Goal: Task Accomplishment & Management: Use online tool/utility

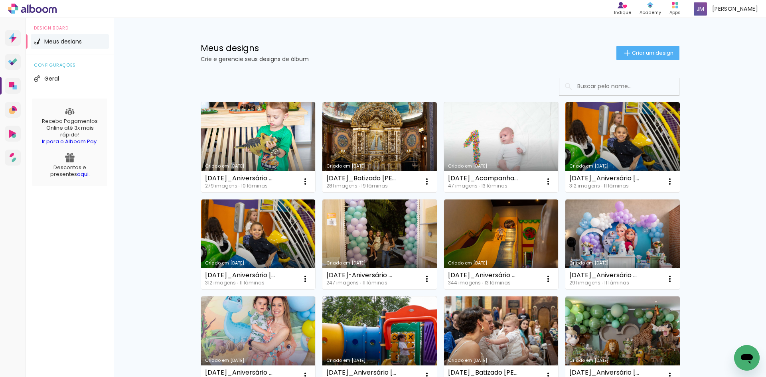
click at [259, 147] on link "Criado em [DATE]" at bounding box center [258, 147] width 114 height 90
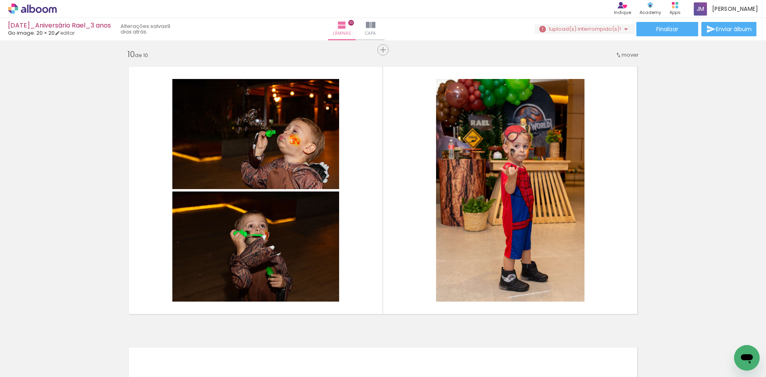
scroll to position [0, 11655]
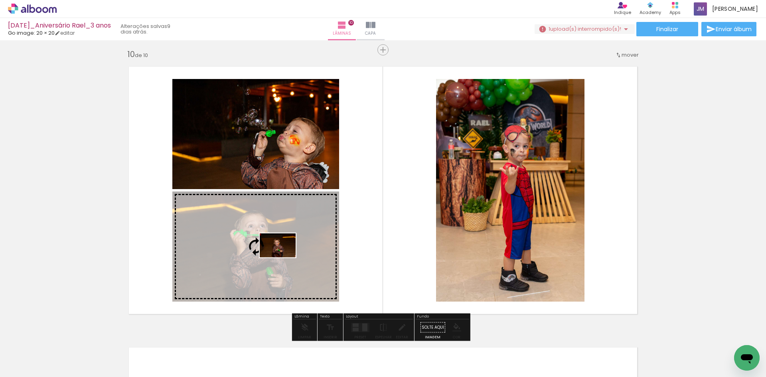
drag, startPoint x: 440, startPoint y: 355, endPoint x: 283, endPoint y: 257, distance: 184.3
click at [283, 257] on quentale-workspace at bounding box center [383, 188] width 766 height 377
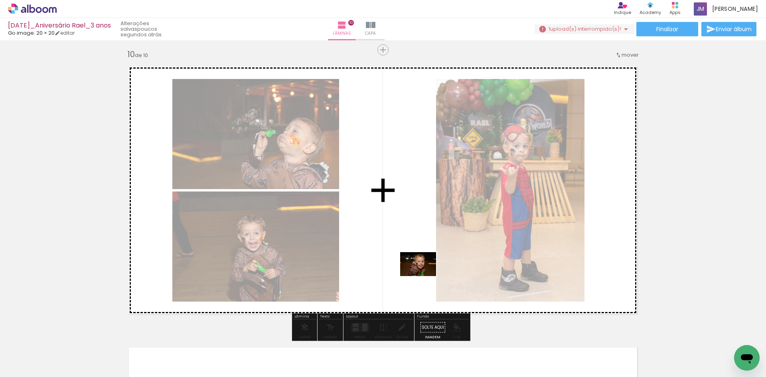
scroll to position [0, 11655]
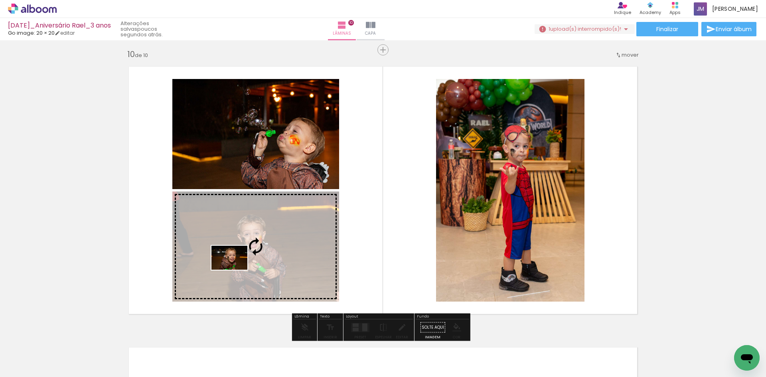
click at [235, 270] on quentale-workspace at bounding box center [383, 188] width 766 height 377
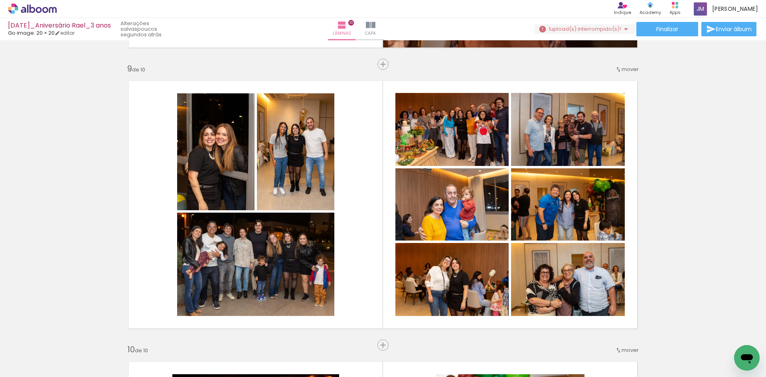
scroll to position [2234, 0]
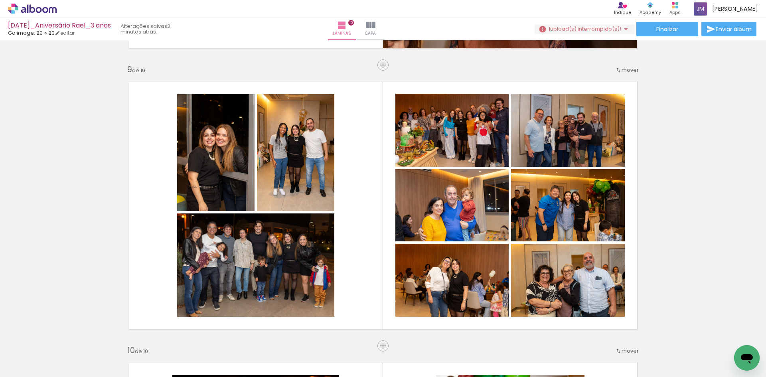
scroll to position [0, 11385]
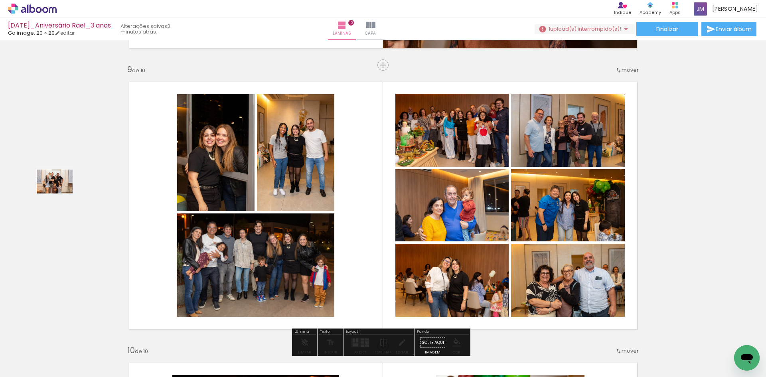
drag, startPoint x: 220, startPoint y: 356, endPoint x: 61, endPoint y: 193, distance: 228.1
click at [61, 193] on quentale-workspace at bounding box center [383, 188] width 766 height 377
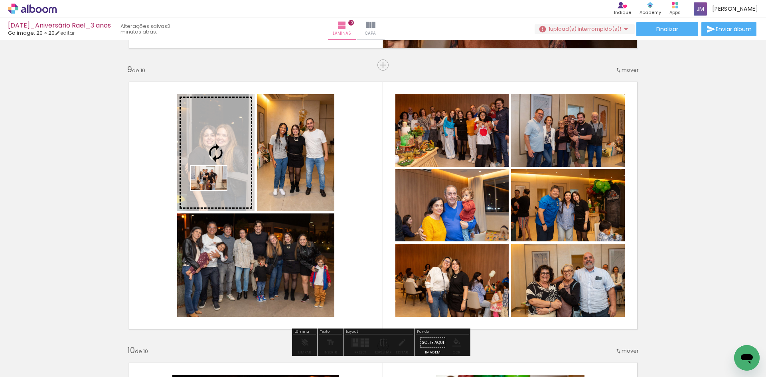
drag, startPoint x: 224, startPoint y: 354, endPoint x: 215, endPoint y: 190, distance: 164.5
click at [215, 190] on quentale-workspace at bounding box center [383, 188] width 766 height 377
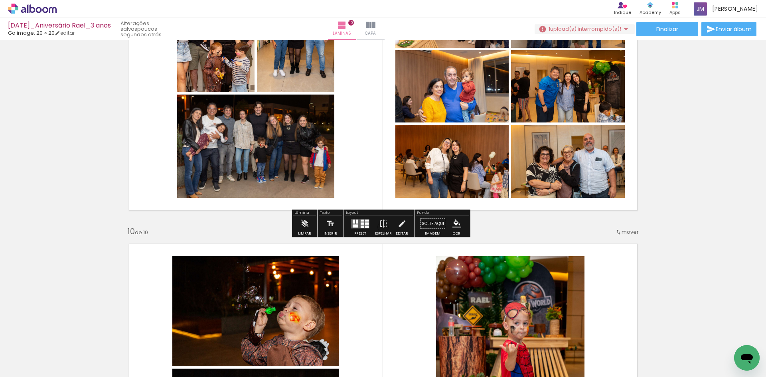
scroll to position [2354, 0]
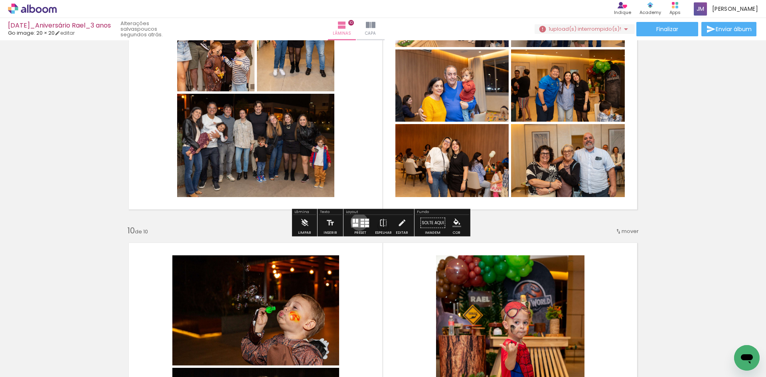
click at [357, 222] on quentale-layouter at bounding box center [360, 222] width 18 height 9
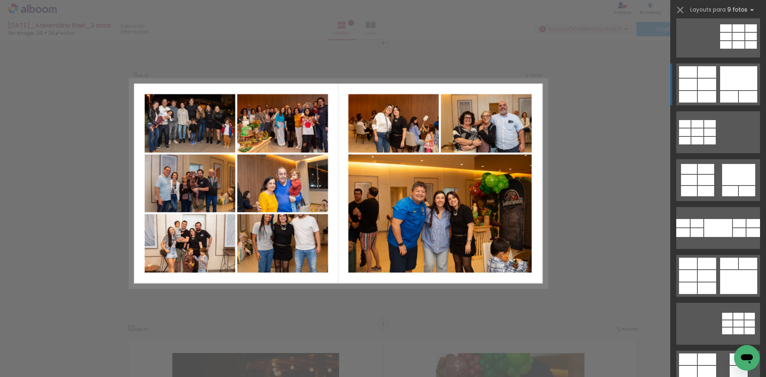
scroll to position [622, 0]
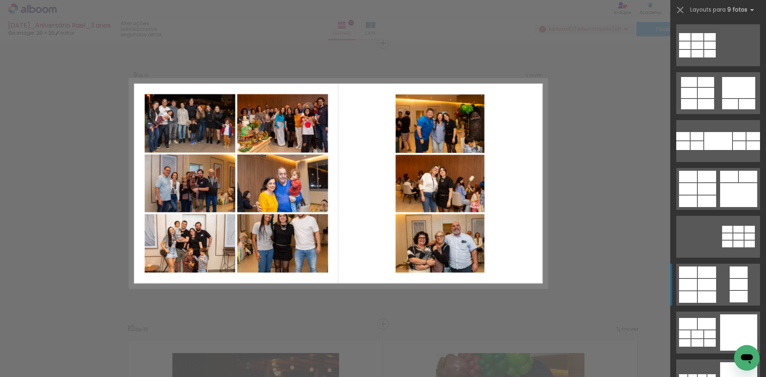
click at [697, 276] on div at bounding box center [706, 272] width 18 height 12
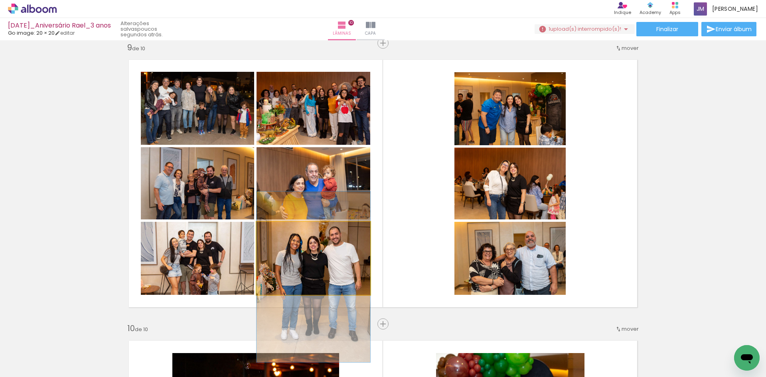
drag, startPoint x: 308, startPoint y: 252, endPoint x: 308, endPoint y: 271, distance: 18.7
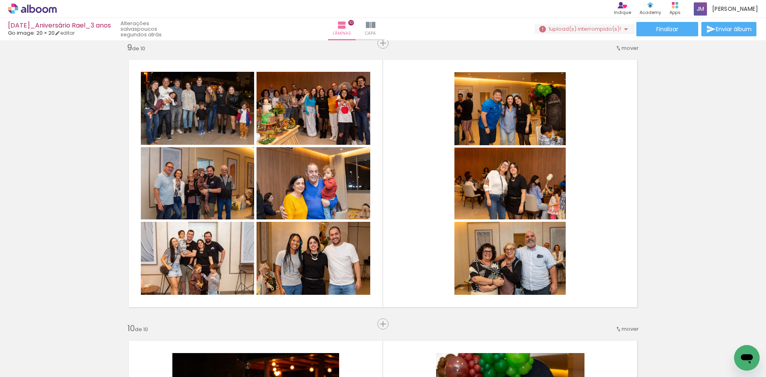
scroll to position [0, 10197]
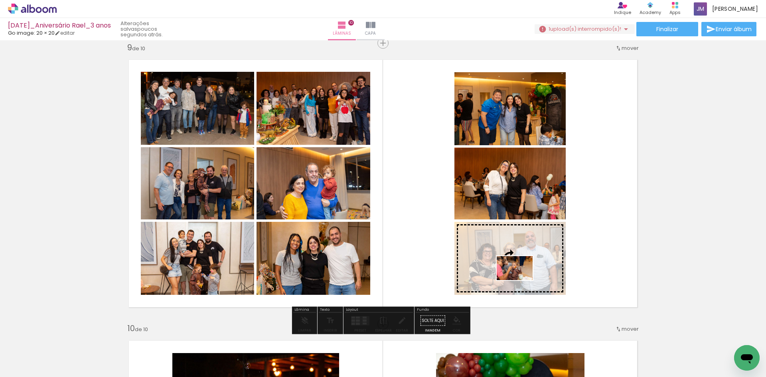
drag, startPoint x: 238, startPoint y: 348, endPoint x: 520, endPoint y: 280, distance: 290.5
click at [520, 280] on quentale-workspace at bounding box center [383, 188] width 766 height 377
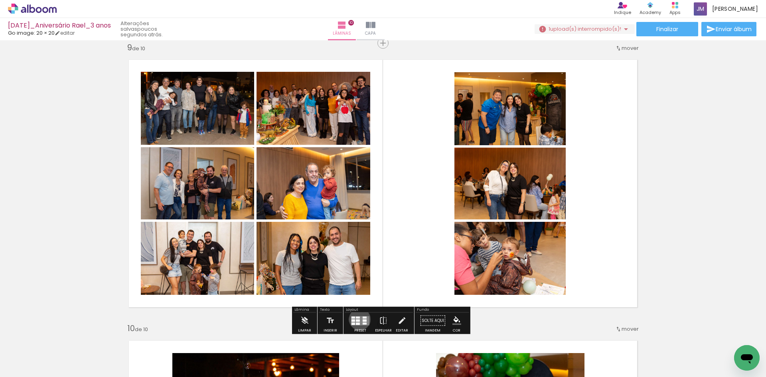
click at [358, 319] on div at bounding box center [358, 320] width 4 height 2
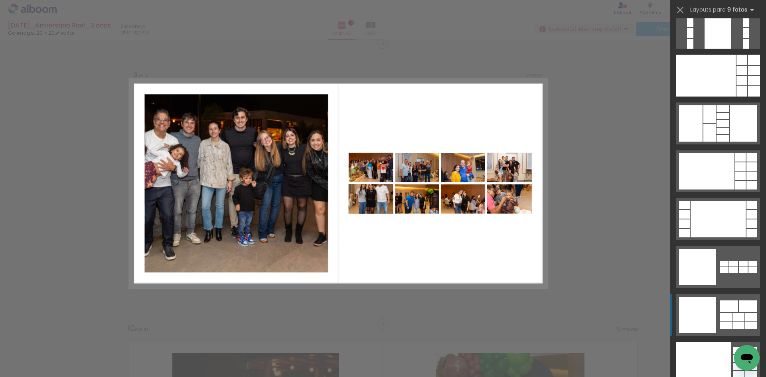
scroll to position [1938, 0]
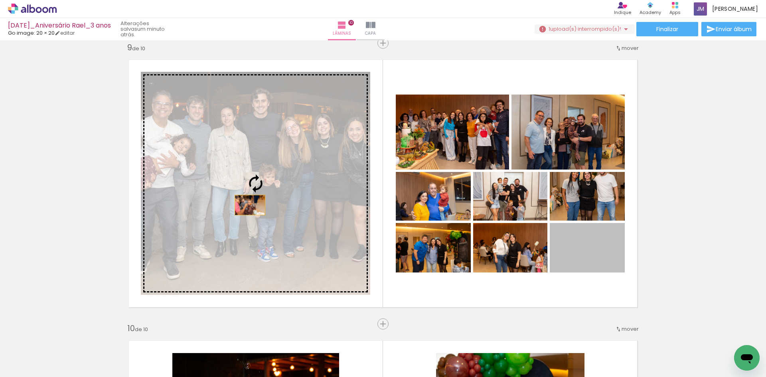
drag, startPoint x: 590, startPoint y: 262, endPoint x: 216, endPoint y: 204, distance: 378.8
click at [0, 0] on slot at bounding box center [0, 0] width 0 height 0
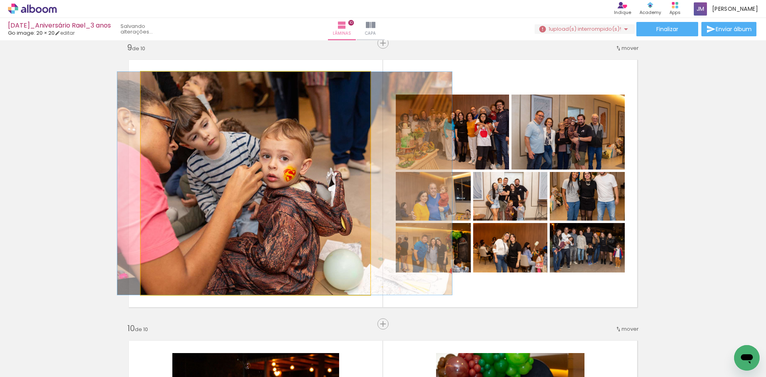
drag, startPoint x: 239, startPoint y: 167, endPoint x: 268, endPoint y: 166, distance: 29.1
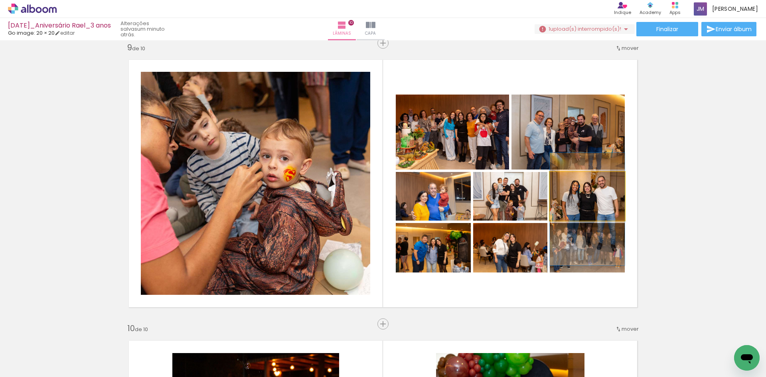
drag, startPoint x: 593, startPoint y: 200, endPoint x: 593, endPoint y: 213, distance: 12.8
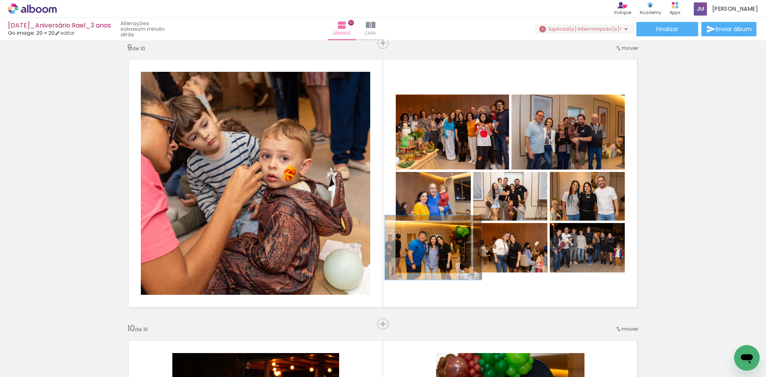
drag, startPoint x: 413, startPoint y: 232, endPoint x: 421, endPoint y: 232, distance: 8.0
type paper-slider "129"
click at [421, 232] on div at bounding box center [422, 231] width 7 height 7
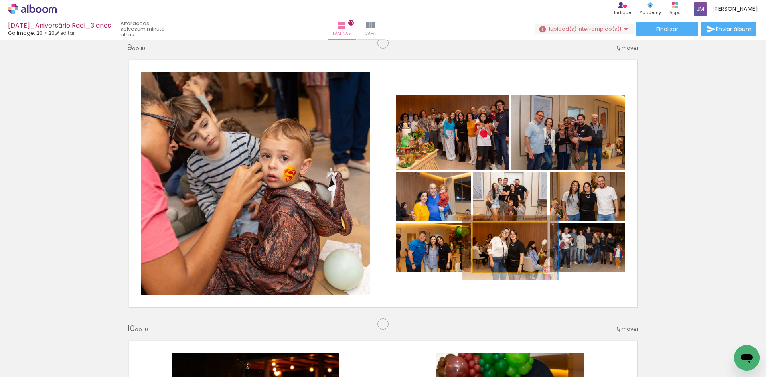
drag, startPoint x: 490, startPoint y: 230, endPoint x: 498, endPoint y: 230, distance: 8.8
type paper-slider "132"
click at [498, 230] on div at bounding box center [499, 231] width 7 height 7
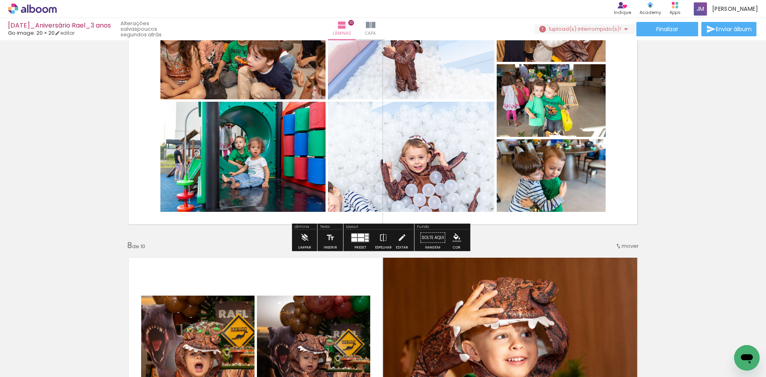
scroll to position [1658, 0]
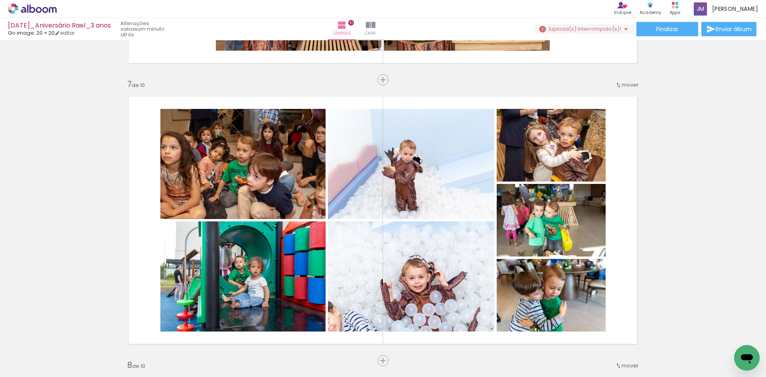
scroll to position [0, 9287]
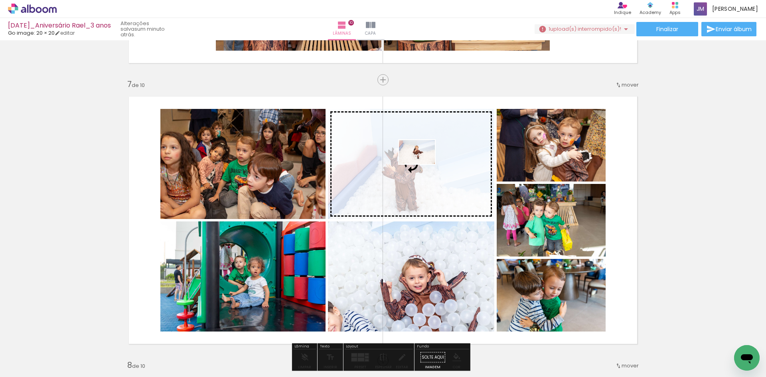
drag, startPoint x: 127, startPoint y: 356, endPoint x: 423, endPoint y: 164, distance: 352.8
click at [423, 164] on quentale-workspace at bounding box center [383, 188] width 766 height 377
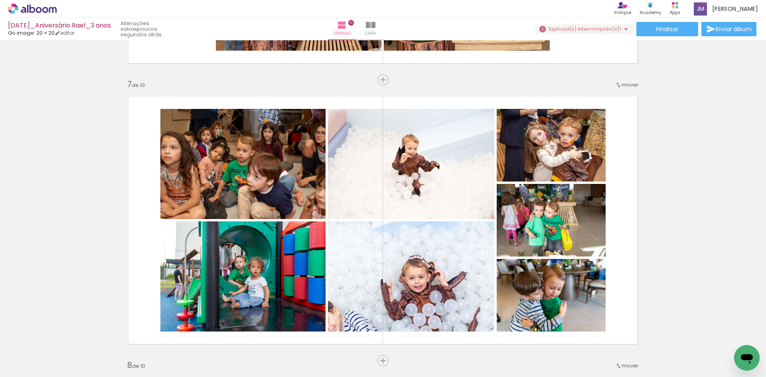
scroll to position [0, 6762]
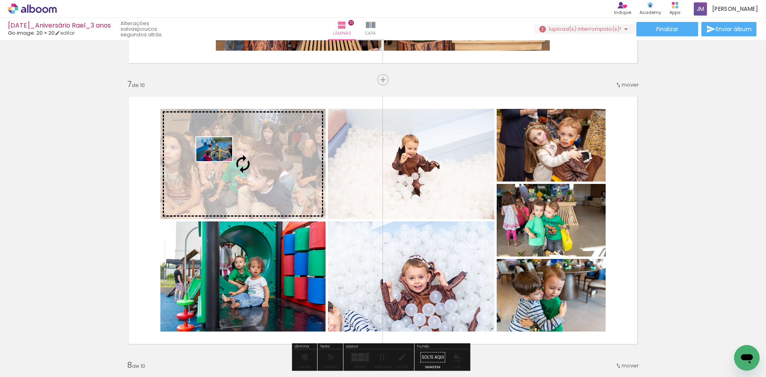
drag, startPoint x: 150, startPoint y: 352, endPoint x: 220, endPoint y: 161, distance: 203.1
click at [220, 161] on quentale-workspace at bounding box center [383, 188] width 766 height 377
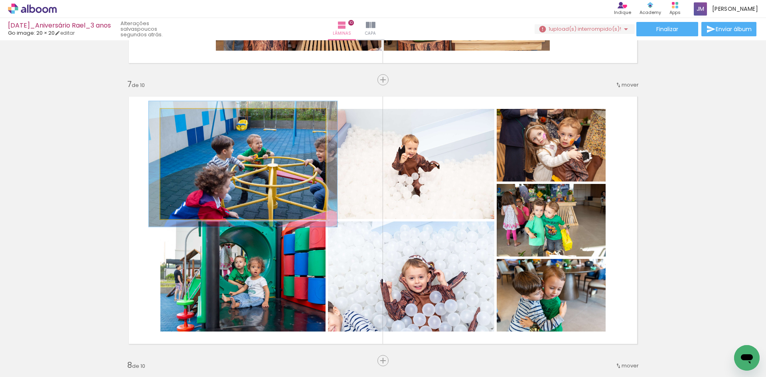
drag, startPoint x: 176, startPoint y: 116, endPoint x: 180, endPoint y: 117, distance: 4.1
click at [180, 117] on div at bounding box center [182, 117] width 7 height 7
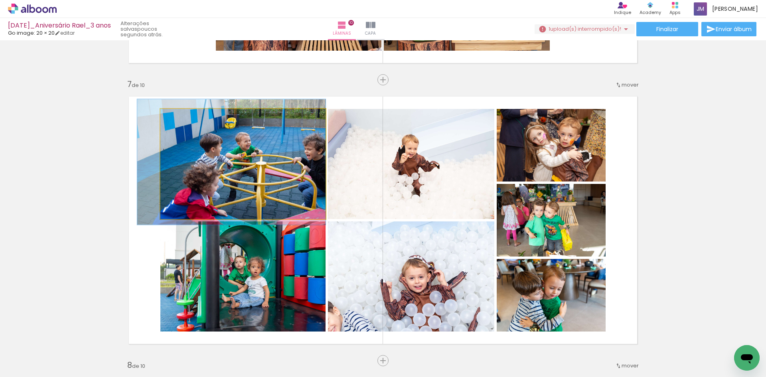
drag, startPoint x: 249, startPoint y: 169, endPoint x: 232, endPoint y: 167, distance: 17.3
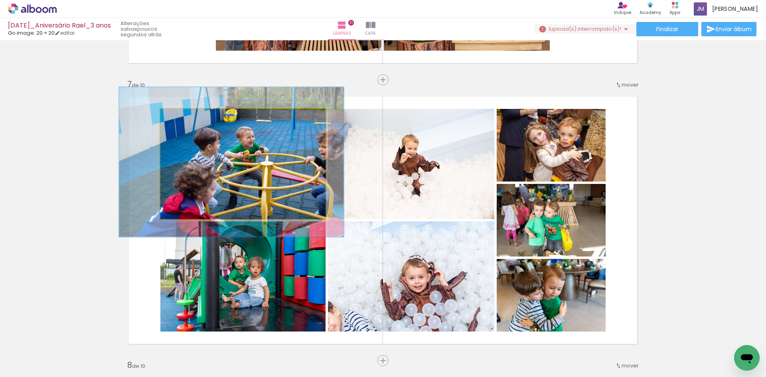
drag, startPoint x: 180, startPoint y: 116, endPoint x: 187, endPoint y: 117, distance: 7.6
type paper-slider "138"
click at [187, 117] on div at bounding box center [190, 117] width 7 height 7
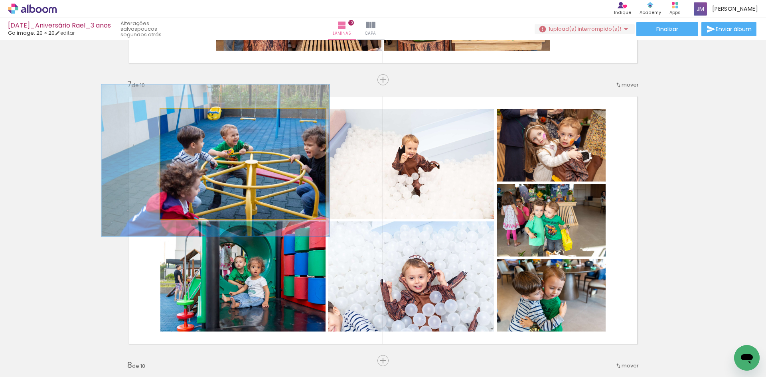
drag, startPoint x: 258, startPoint y: 160, endPoint x: 242, endPoint y: 159, distance: 16.0
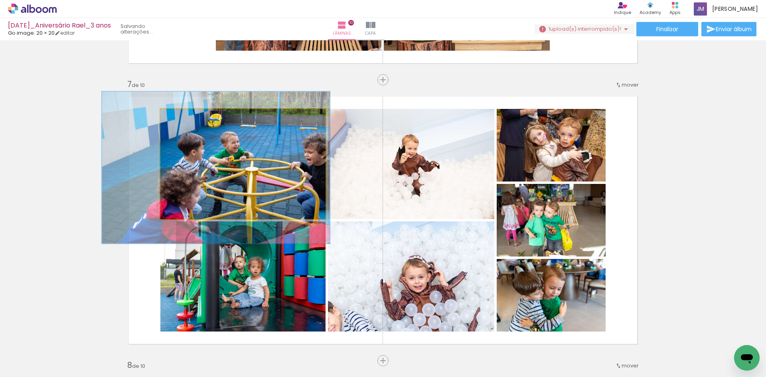
drag, startPoint x: 243, startPoint y: 151, endPoint x: 244, endPoint y: 158, distance: 7.2
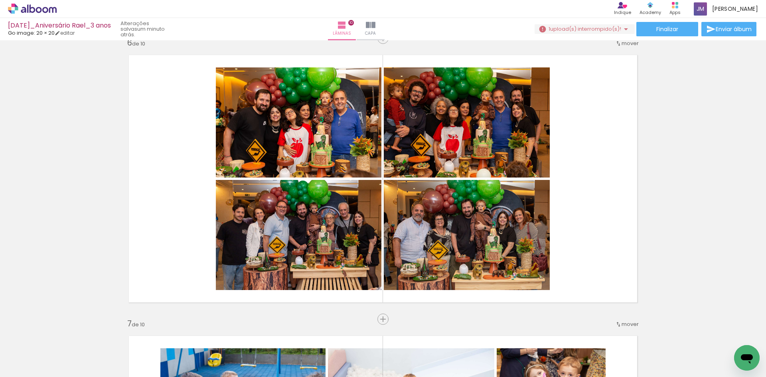
scroll to position [0, 10574]
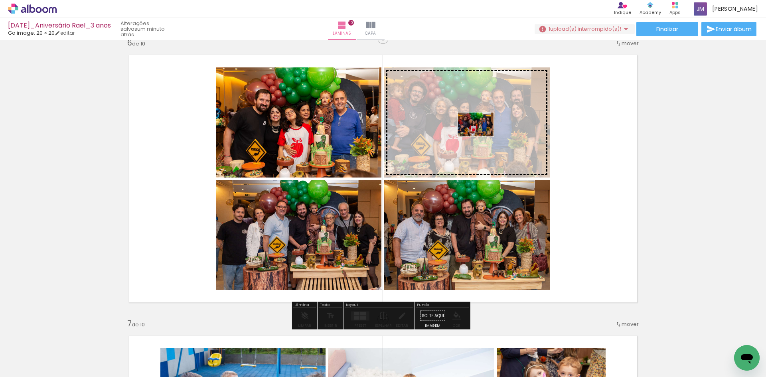
drag, startPoint x: 410, startPoint y: 356, endPoint x: 481, endPoint y: 136, distance: 231.3
click at [481, 136] on quentale-workspace at bounding box center [383, 188] width 766 height 377
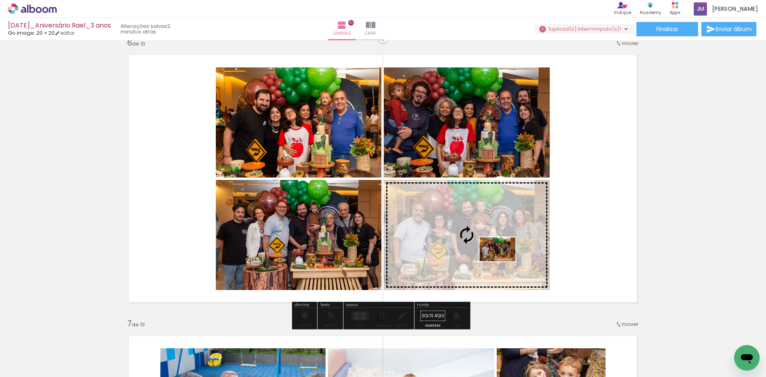
drag, startPoint x: 585, startPoint y: 355, endPoint x: 503, endPoint y: 261, distance: 124.4
click at [503, 261] on quentale-workspace at bounding box center [383, 188] width 766 height 377
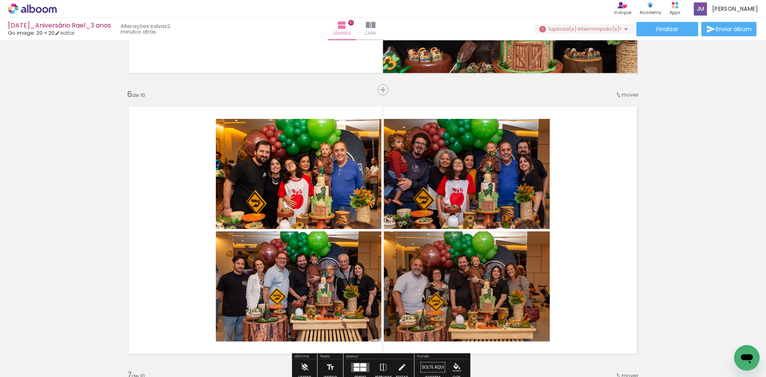
scroll to position [1299, 0]
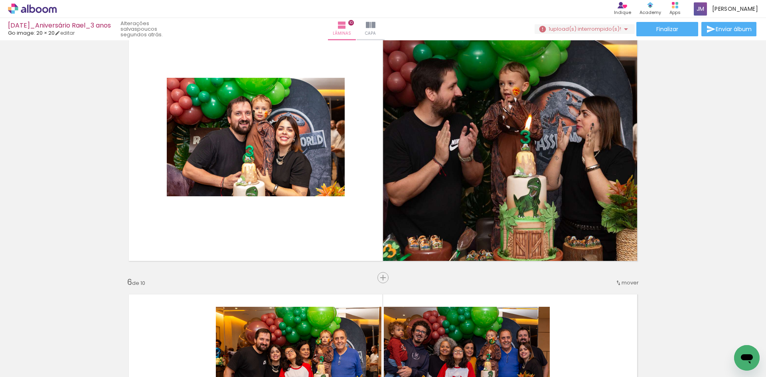
scroll to position [0, 10247]
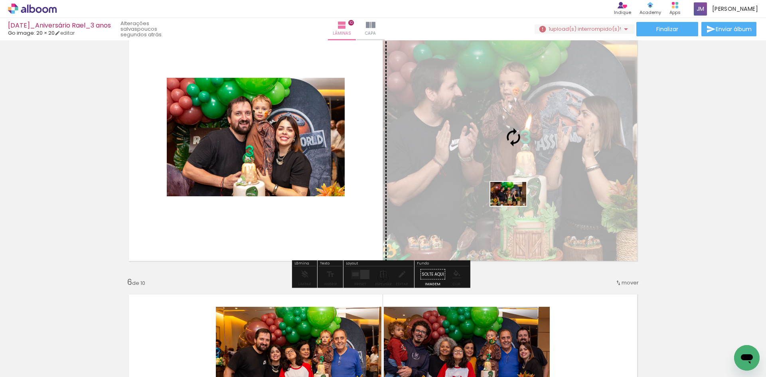
drag, startPoint x: 289, startPoint y: 353, endPoint x: 514, endPoint y: 206, distance: 269.1
click at [514, 206] on quentale-workspace at bounding box center [383, 188] width 766 height 377
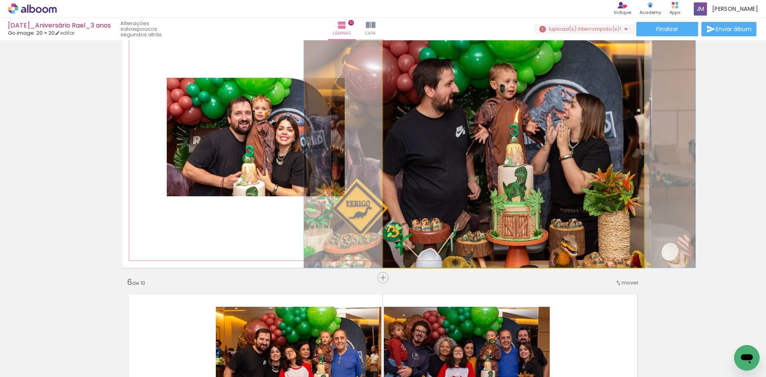
drag, startPoint x: 533, startPoint y: 172, endPoint x: 519, endPoint y: 172, distance: 13.6
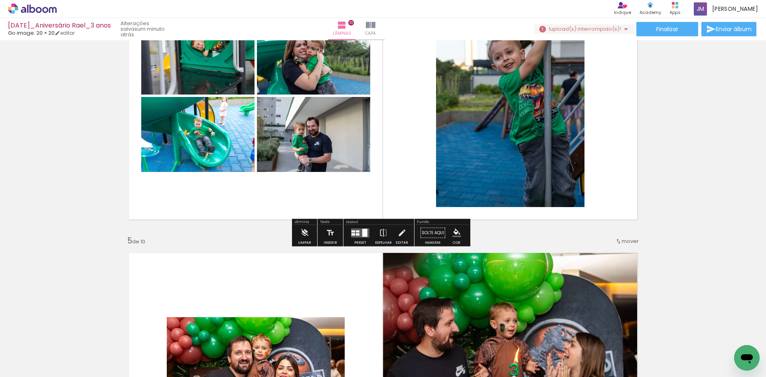
scroll to position [900, 0]
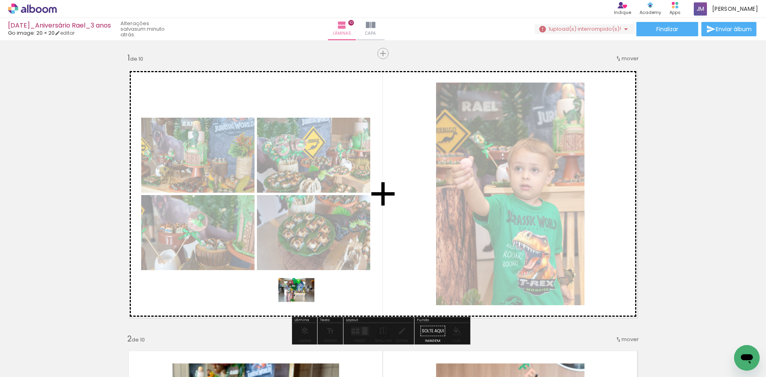
drag, startPoint x: 306, startPoint y: 350, endPoint x: 302, endPoint y: 302, distance: 48.4
click at [302, 302] on quentale-workspace at bounding box center [383, 188] width 766 height 377
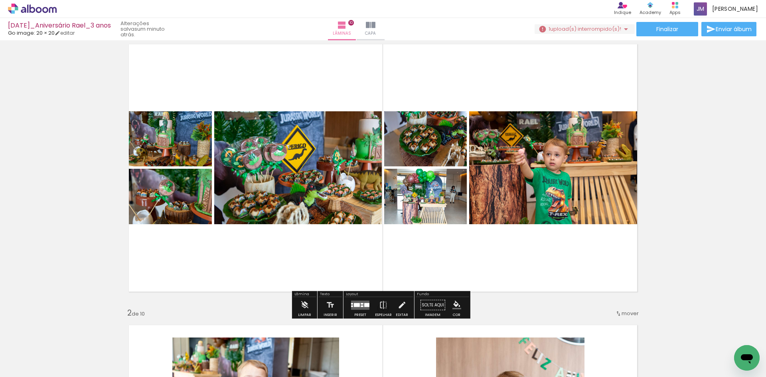
scroll to position [40, 0]
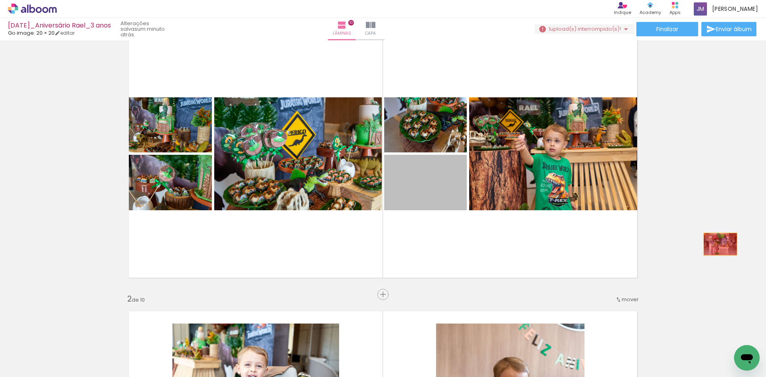
drag, startPoint x: 421, startPoint y: 187, endPoint x: 717, endPoint y: 244, distance: 300.8
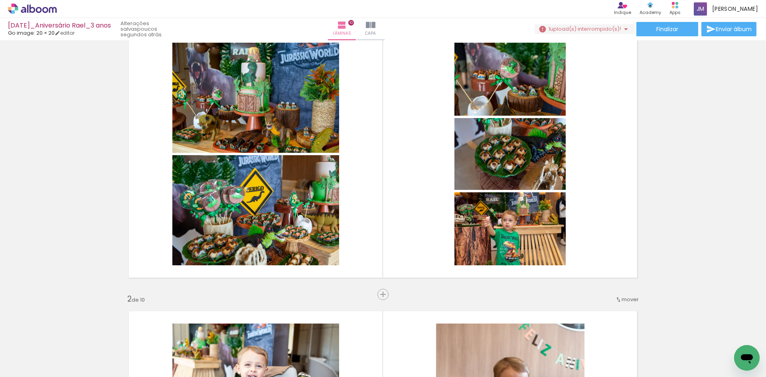
scroll to position [0, 6634]
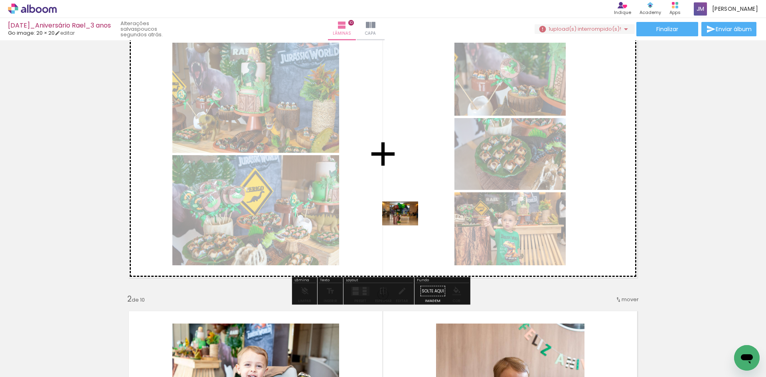
drag, startPoint x: 329, startPoint y: 357, endPoint x: 406, endPoint y: 225, distance: 152.8
click at [406, 225] on quentale-workspace at bounding box center [383, 188] width 766 height 377
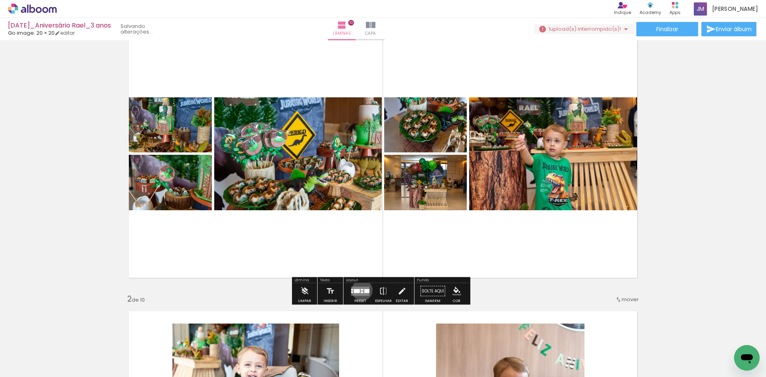
click at [360, 290] on div at bounding box center [361, 290] width 3 height 2
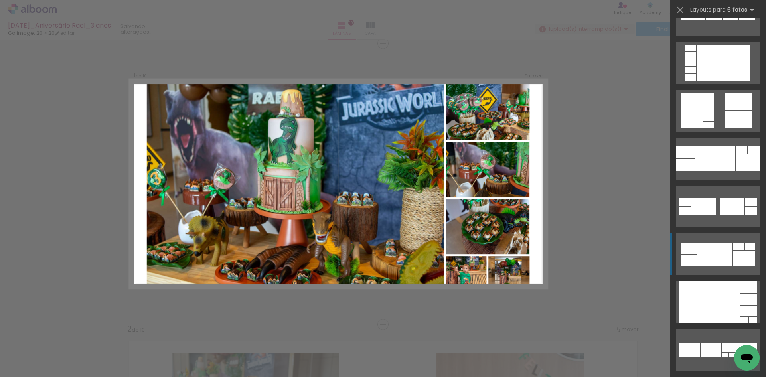
scroll to position [239, 0]
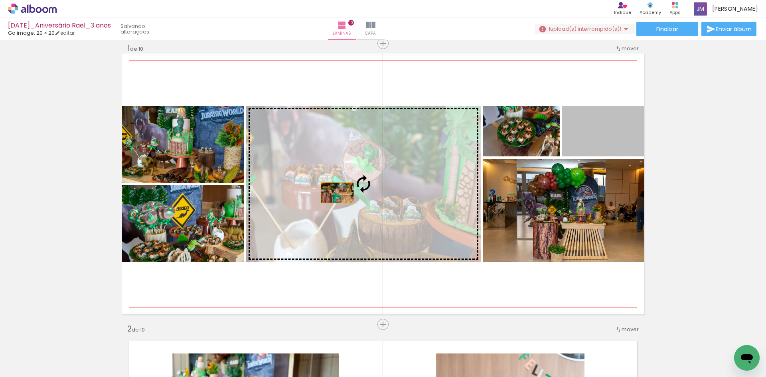
drag, startPoint x: 609, startPoint y: 136, endPoint x: 334, endPoint y: 193, distance: 280.9
click at [0, 0] on slot at bounding box center [0, 0] width 0 height 0
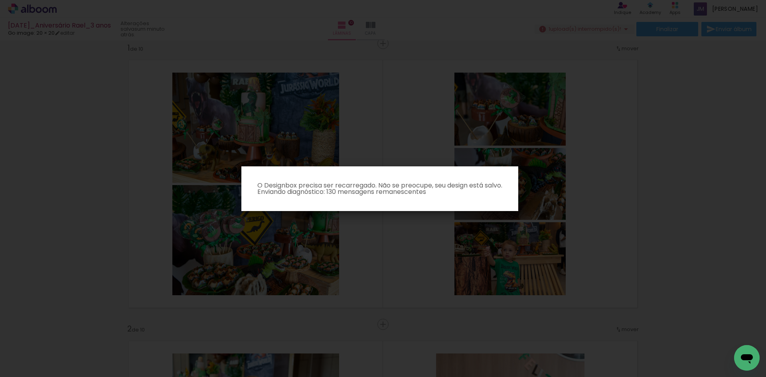
scroll to position [0, 6634]
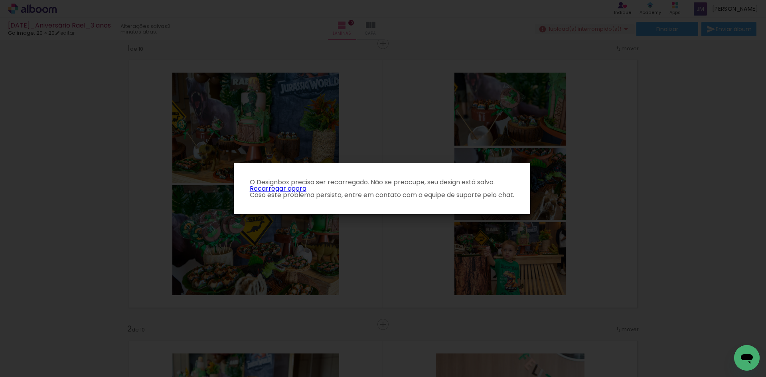
click at [286, 189] on link "Recarregar agora" at bounding box center [278, 188] width 57 height 9
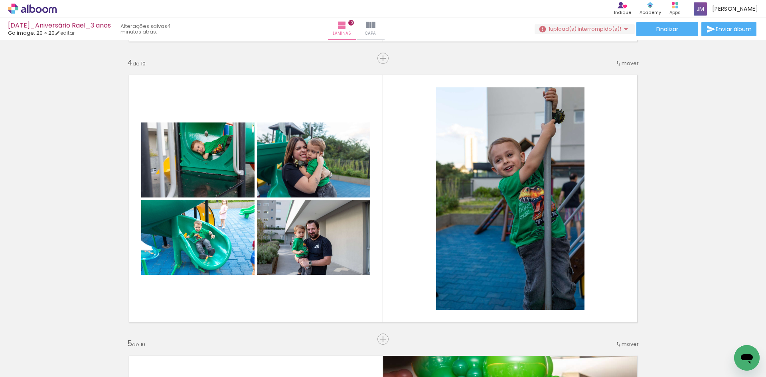
scroll to position [0, 4373]
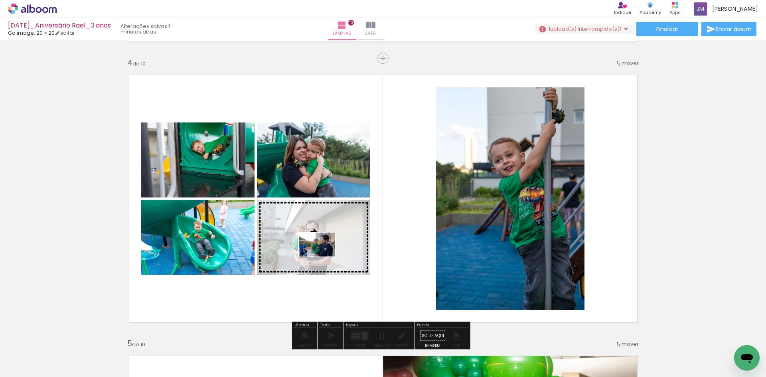
drag, startPoint x: 216, startPoint y: 357, endPoint x: 323, endPoint y: 256, distance: 146.7
click at [323, 256] on quentale-workspace at bounding box center [383, 188] width 766 height 377
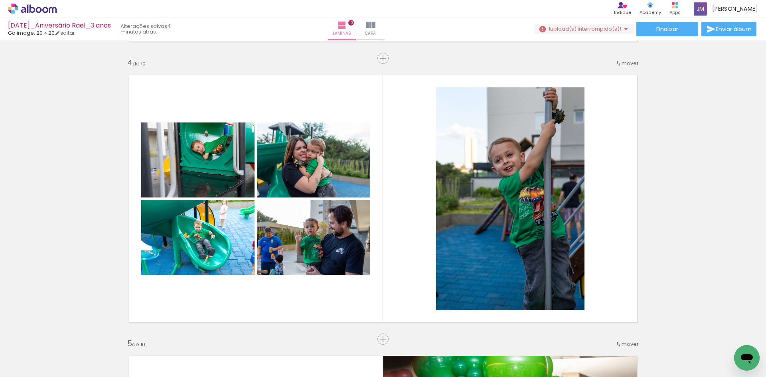
scroll to position [0, 5156]
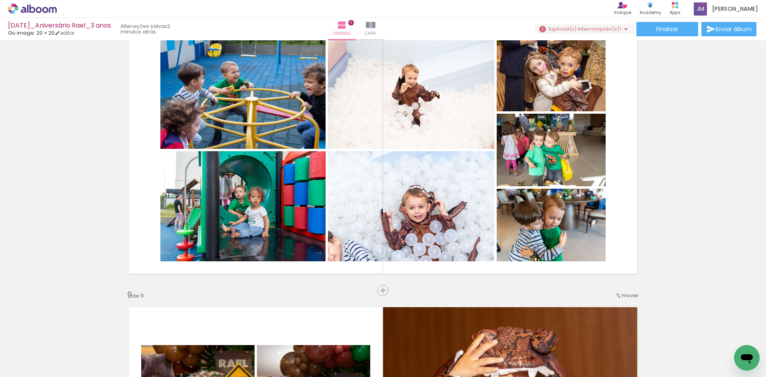
scroll to position [0, 2219]
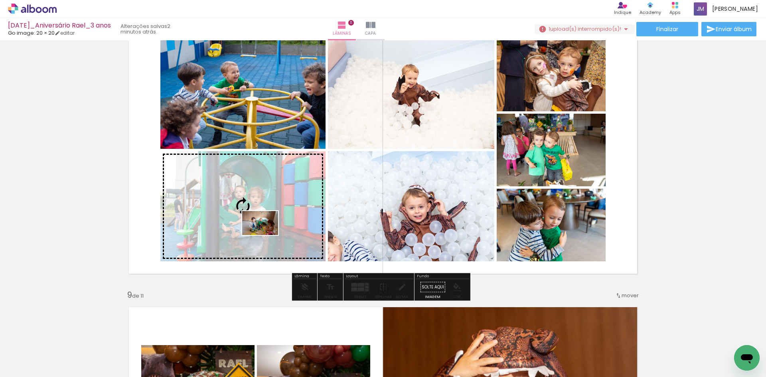
drag, startPoint x: 191, startPoint y: 360, endPoint x: 266, endPoint y: 235, distance: 146.3
click at [266, 235] on quentale-workspace at bounding box center [383, 188] width 766 height 377
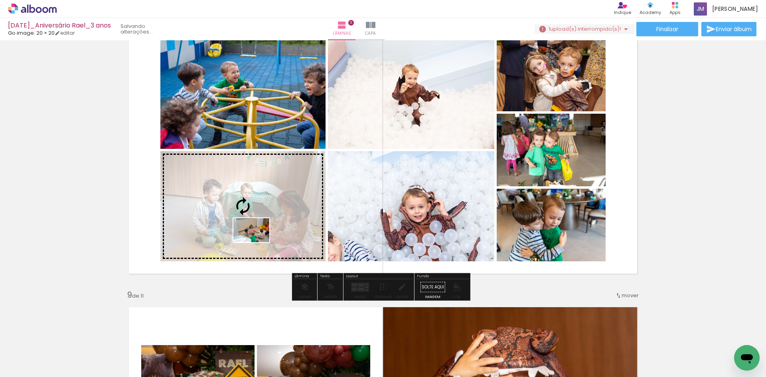
drag, startPoint x: 140, startPoint y: 358, endPoint x: 257, endPoint y: 242, distance: 164.9
click at [257, 242] on quentale-workspace at bounding box center [383, 188] width 766 height 377
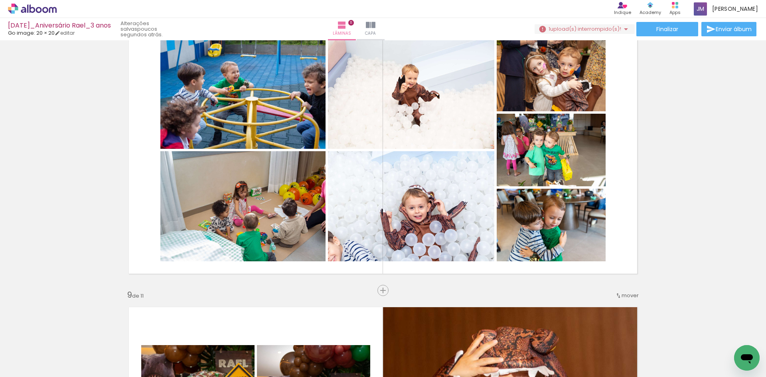
scroll to position [0, 3307]
drag, startPoint x: 131, startPoint y: 352, endPoint x: 120, endPoint y: 372, distance: 22.5
click at [65, 373] on iron-horizontal-list at bounding box center [57, 352] width 16 height 50
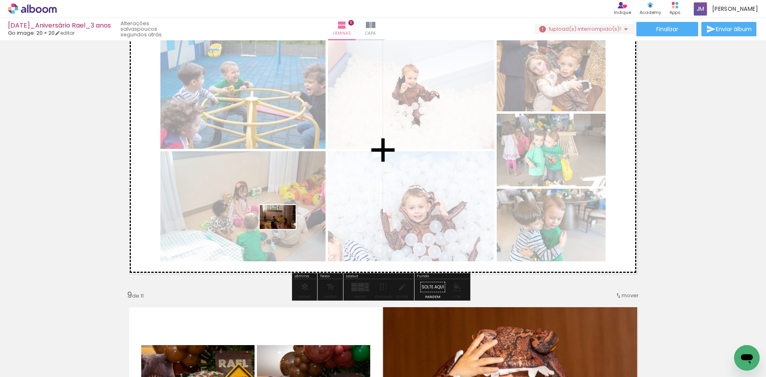
drag, startPoint x: 218, startPoint y: 351, endPoint x: 283, endPoint y: 229, distance: 138.6
click at [283, 229] on quentale-workspace at bounding box center [383, 188] width 766 height 377
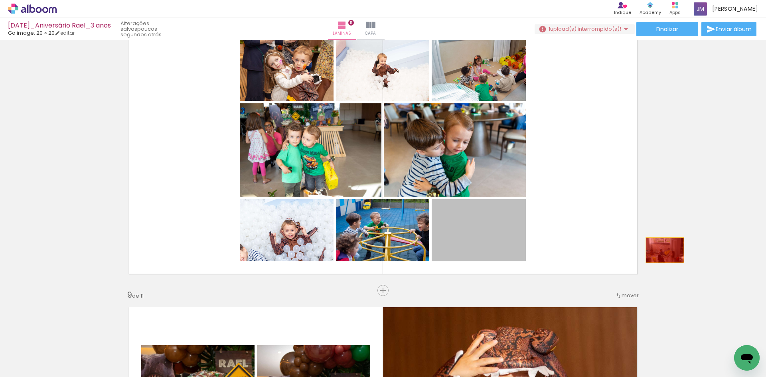
drag, startPoint x: 495, startPoint y: 248, endPoint x: 662, endPoint y: 250, distance: 166.7
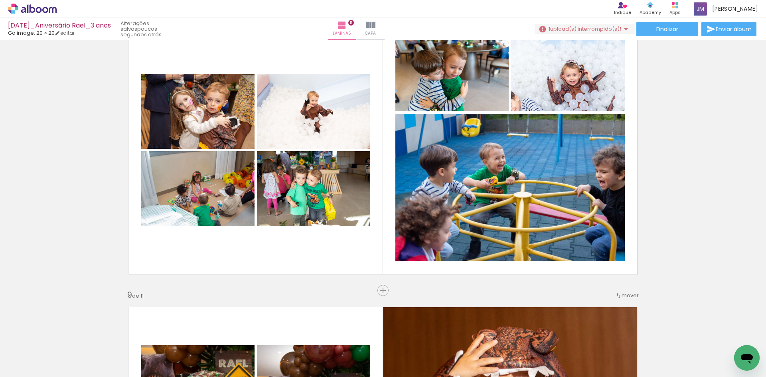
scroll to position [0, 3804]
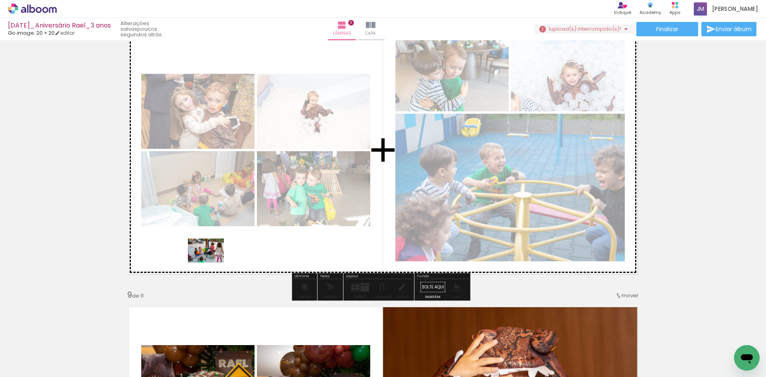
drag, startPoint x: 77, startPoint y: 354, endPoint x: 212, endPoint y: 262, distance: 162.7
click at [212, 262] on quentale-workspace at bounding box center [383, 188] width 766 height 377
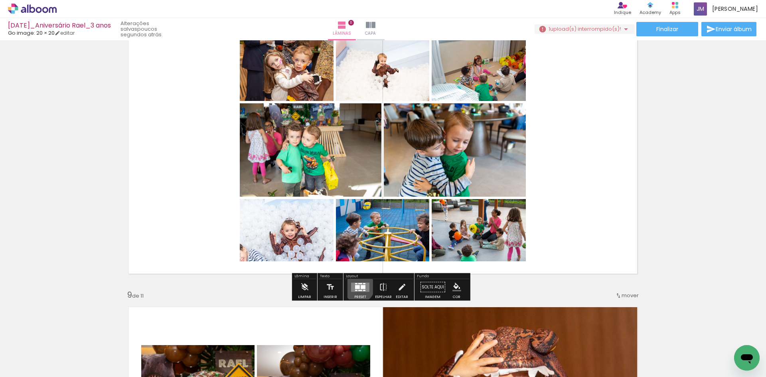
click at [357, 287] on div at bounding box center [357, 287] width 5 height 4
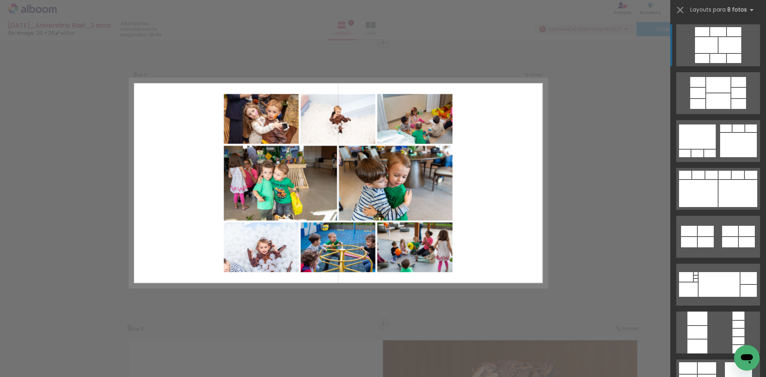
scroll to position [1975, 0]
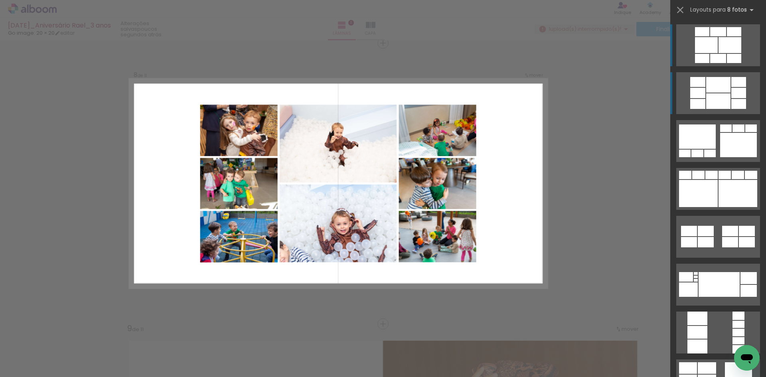
click at [708, 88] on div at bounding box center [718, 85] width 24 height 16
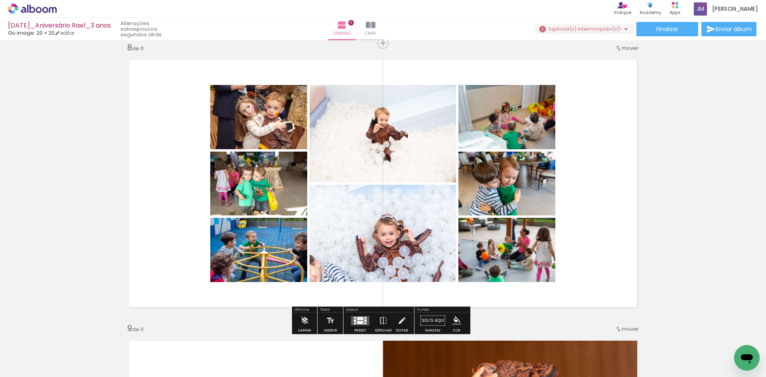
click at [357, 318] on div at bounding box center [360, 318] width 6 height 3
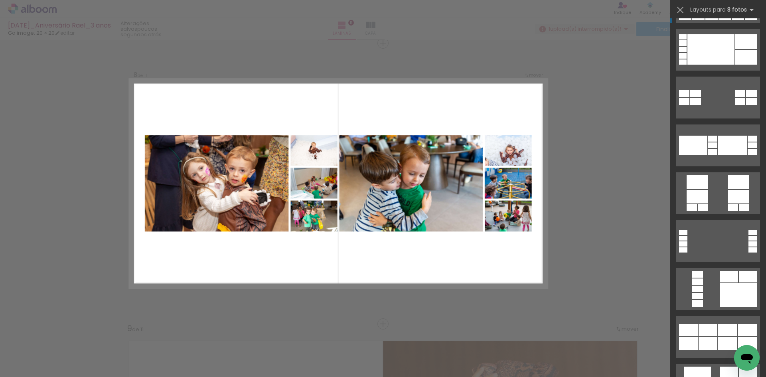
scroll to position [646, 0]
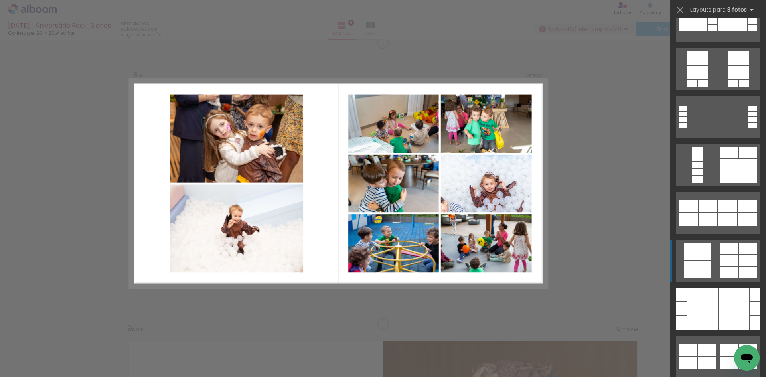
click at [733, 344] on div at bounding box center [729, 350] width 18 height 12
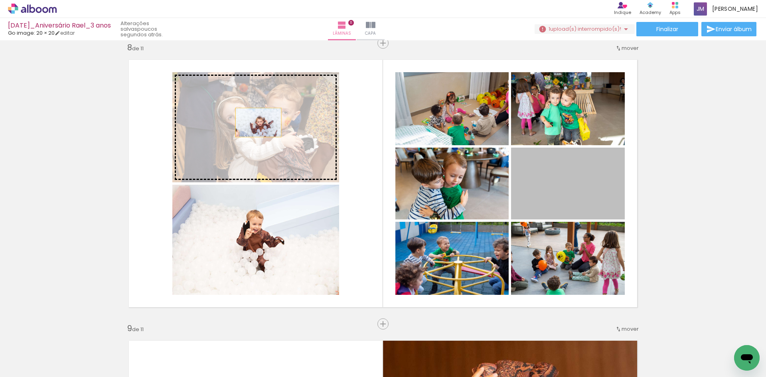
drag, startPoint x: 555, startPoint y: 200, endPoint x: 255, endPoint y: 122, distance: 310.0
click at [0, 0] on slot at bounding box center [0, 0] width 0 height 0
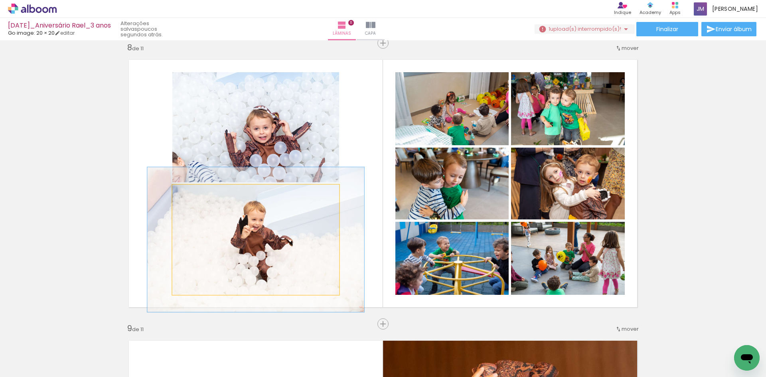
drag, startPoint x: 189, startPoint y: 193, endPoint x: 197, endPoint y: 193, distance: 8.4
type paper-slider "130"
click at [197, 193] on div at bounding box center [199, 192] width 7 height 7
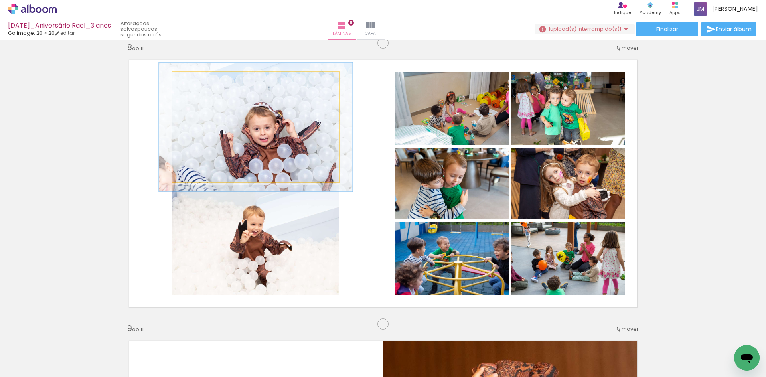
drag, startPoint x: 188, startPoint y: 79, endPoint x: 194, endPoint y: 79, distance: 6.0
type paper-slider "122"
click at [194, 79] on div at bounding box center [195, 80] width 7 height 7
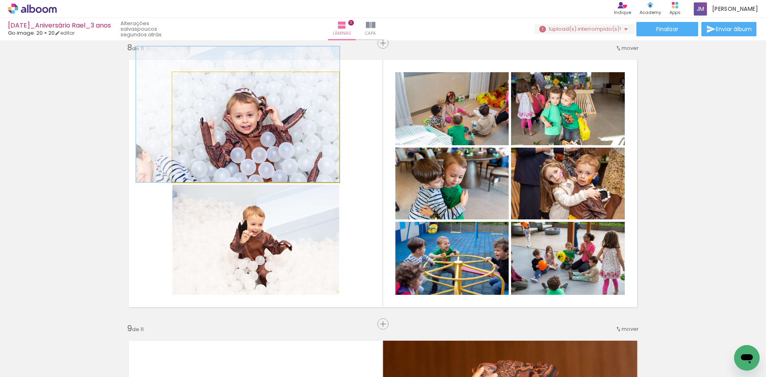
drag, startPoint x: 240, startPoint y: 131, endPoint x: 222, endPoint y: 112, distance: 26.2
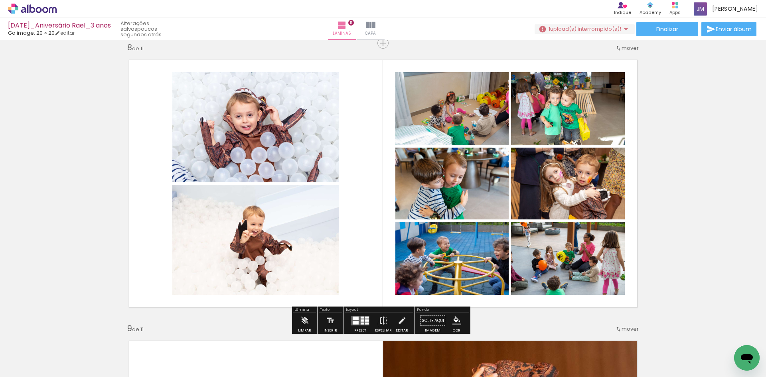
click at [355, 132] on quentale-layouter at bounding box center [383, 183] width 522 height 261
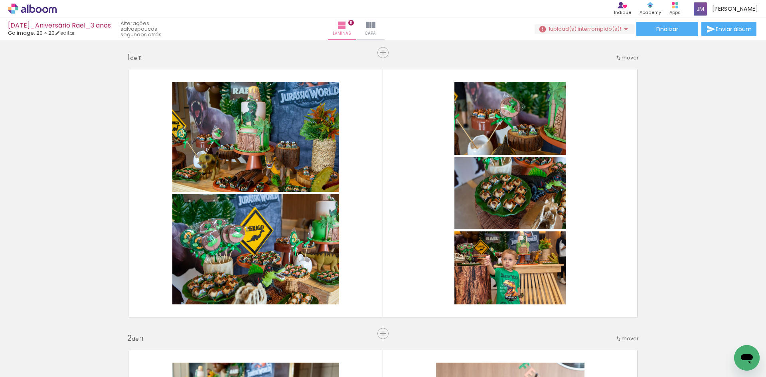
scroll to position [0, 0]
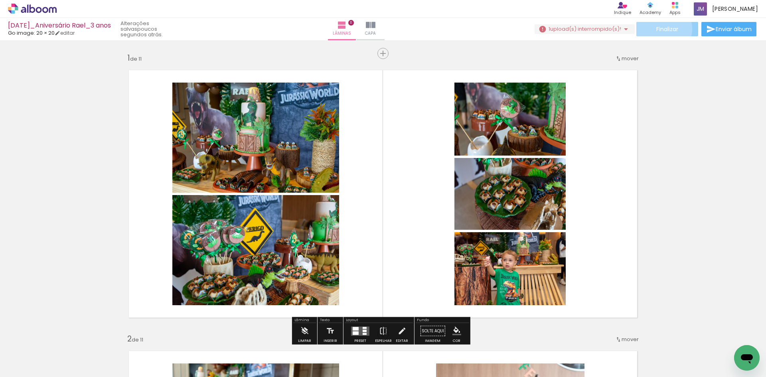
click at [660, 29] on span "Finalizar" at bounding box center [667, 29] width 22 height 6
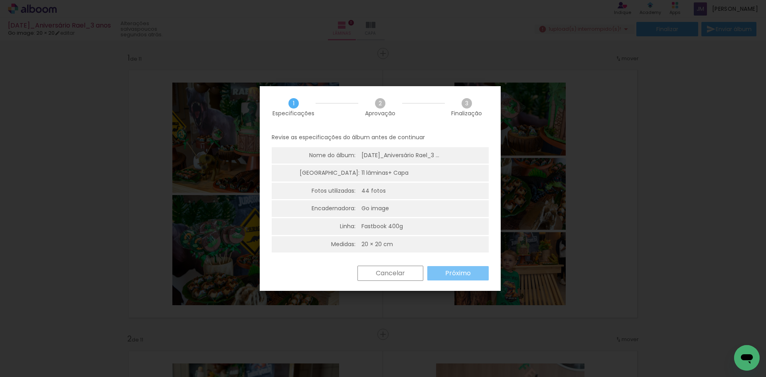
click at [0, 0] on slot "Próximo" at bounding box center [0, 0] width 0 height 0
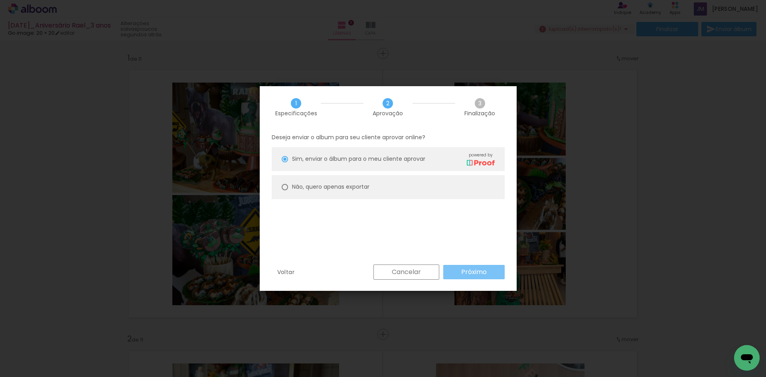
click at [0, 0] on slot "Próximo" at bounding box center [0, 0] width 0 height 0
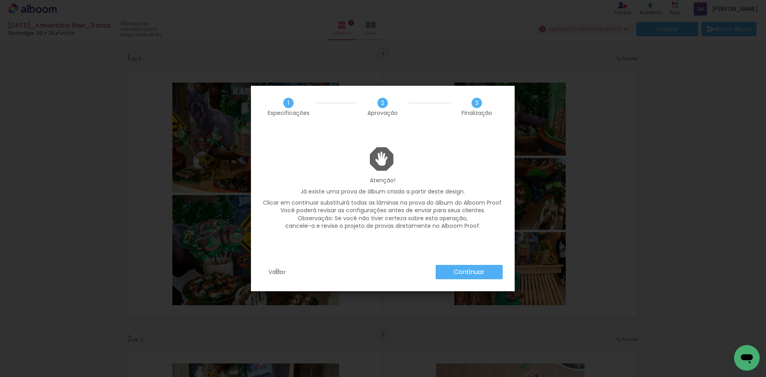
click at [0, 0] on slot "Voltar" at bounding box center [0, 0] width 0 height 0
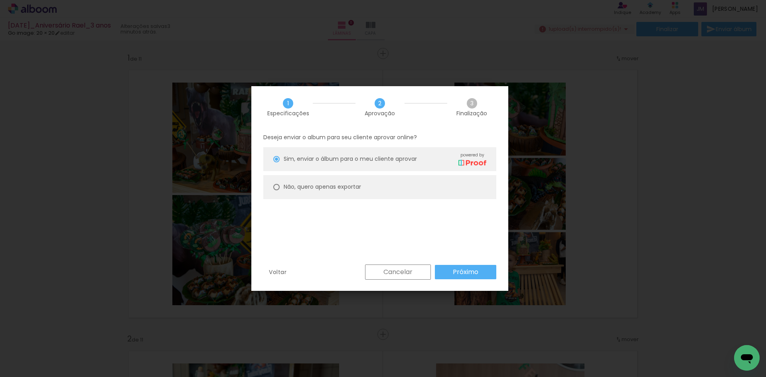
scroll to position [0, 3804]
click at [0, 0] on slot "Próximo" at bounding box center [0, 0] width 0 height 0
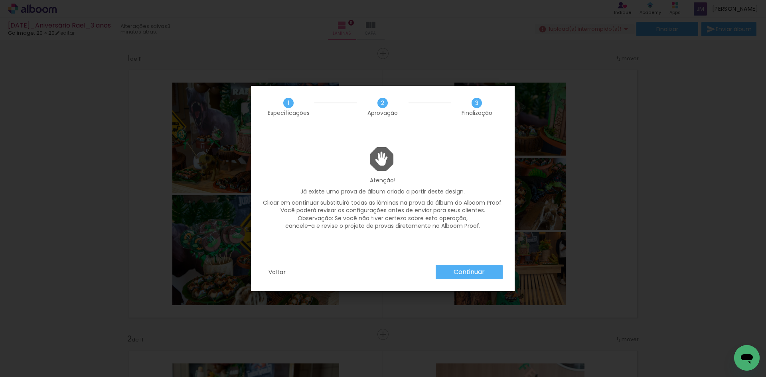
click at [0, 0] on slot "Continuar" at bounding box center [0, 0] width 0 height 0
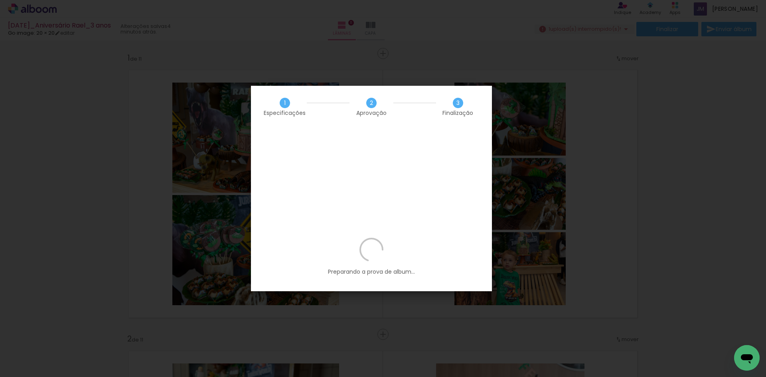
scroll to position [0, 3804]
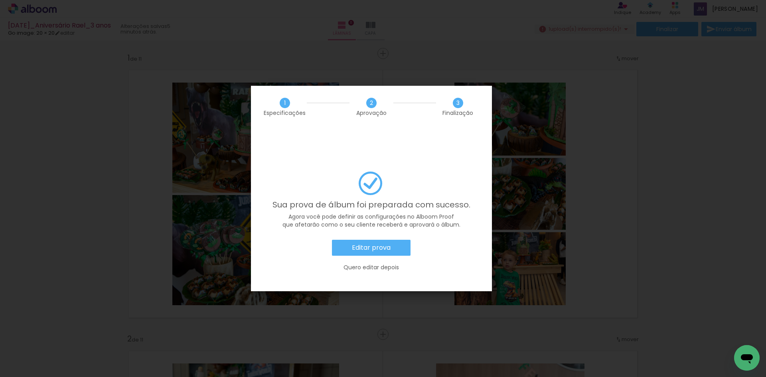
scroll to position [0, 3804]
click at [0, 0] on slot "Editar prova" at bounding box center [0, 0] width 0 height 0
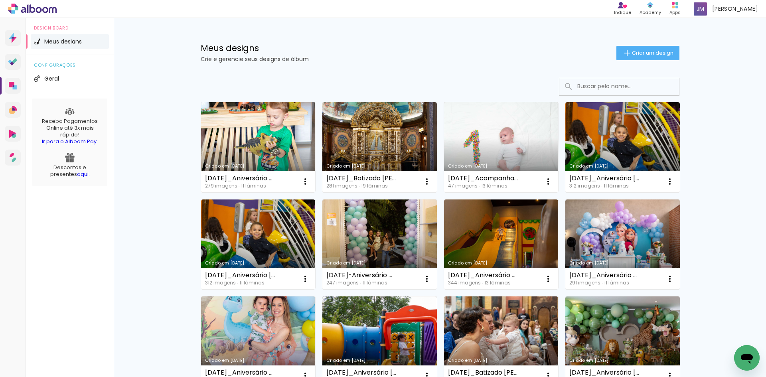
click at [282, 151] on link "Criado em [DATE]" at bounding box center [258, 147] width 114 height 90
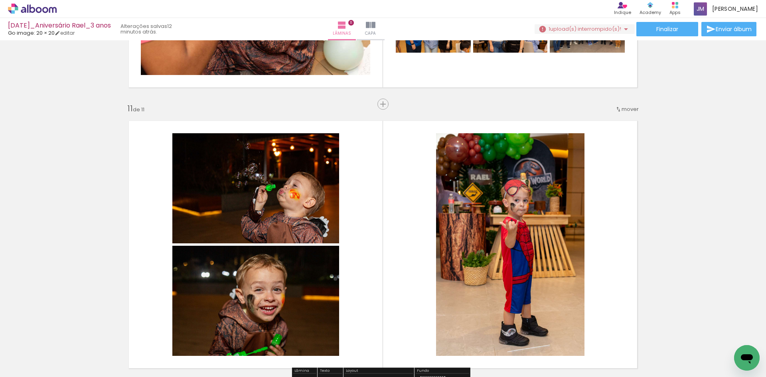
scroll to position [2751, 0]
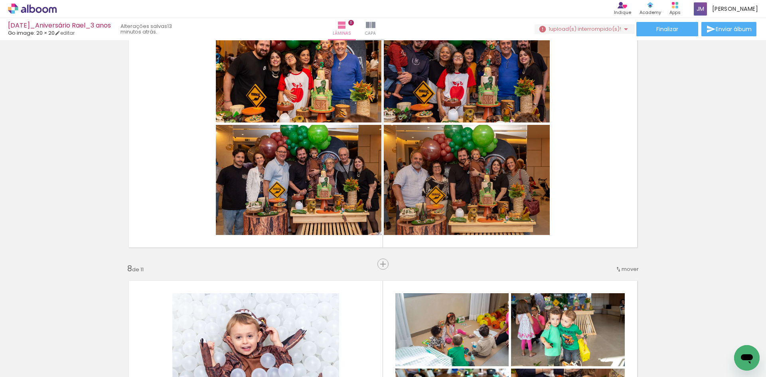
scroll to position [0, 4004]
